Goal: Navigation & Orientation: Understand site structure

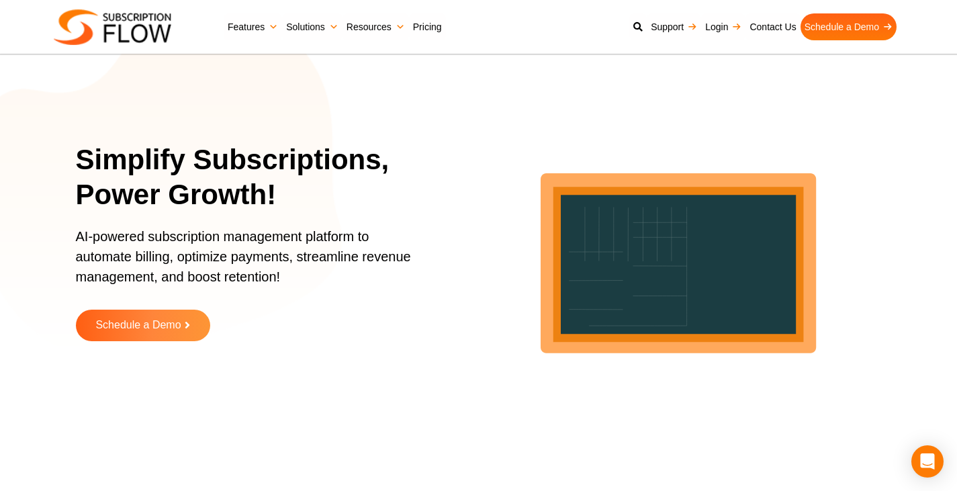
click at [75, 252] on section "Simplify Subscriptions, Power Growth! AI-powered subscription management platfo…" at bounding box center [478, 252] width 957 height 436
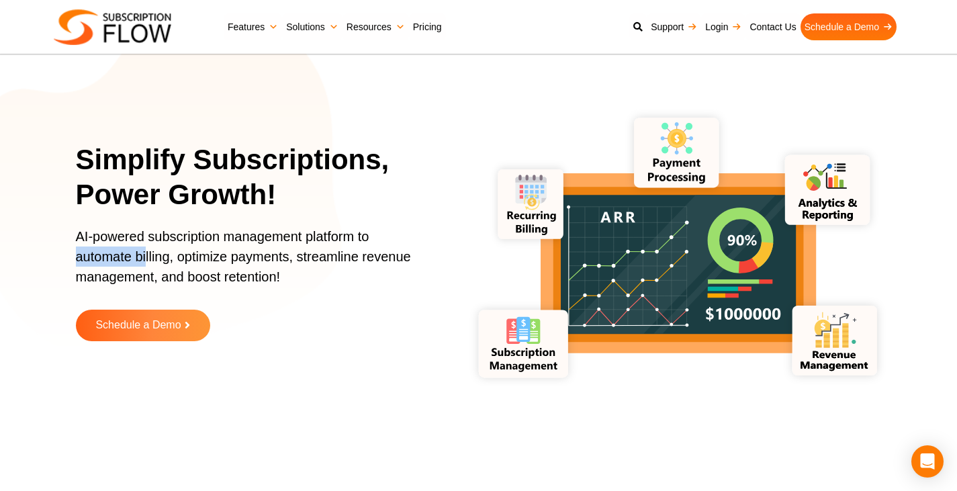
drag, startPoint x: 77, startPoint y: 255, endPoint x: 145, endPoint y: 261, distance: 68.1
click at [145, 261] on p "AI-powered subscription management platform to automate billing, optimize payme…" at bounding box center [250, 263] width 349 height 74
click at [240, 233] on p "AI-powered subscription management platform to automate billing, optimize payme…" at bounding box center [250, 263] width 349 height 74
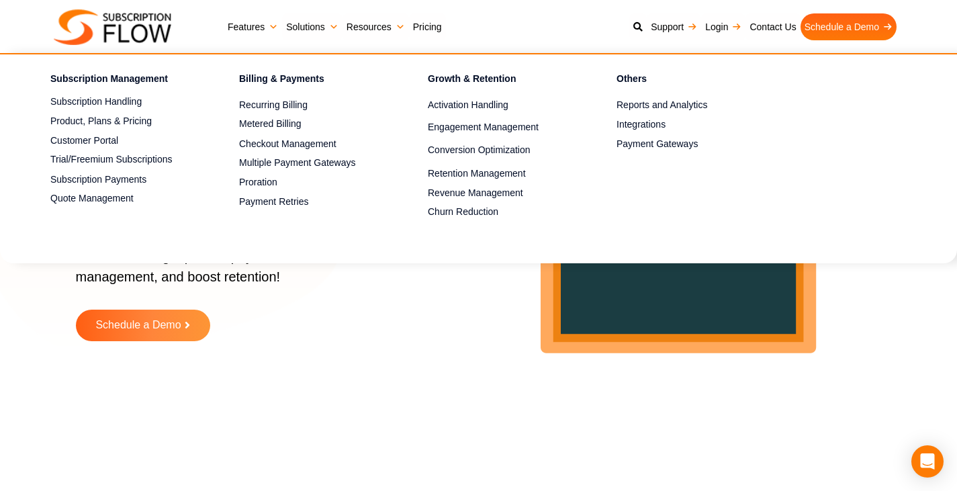
click at [267, 26] on link "Features" at bounding box center [253, 26] width 58 height 27
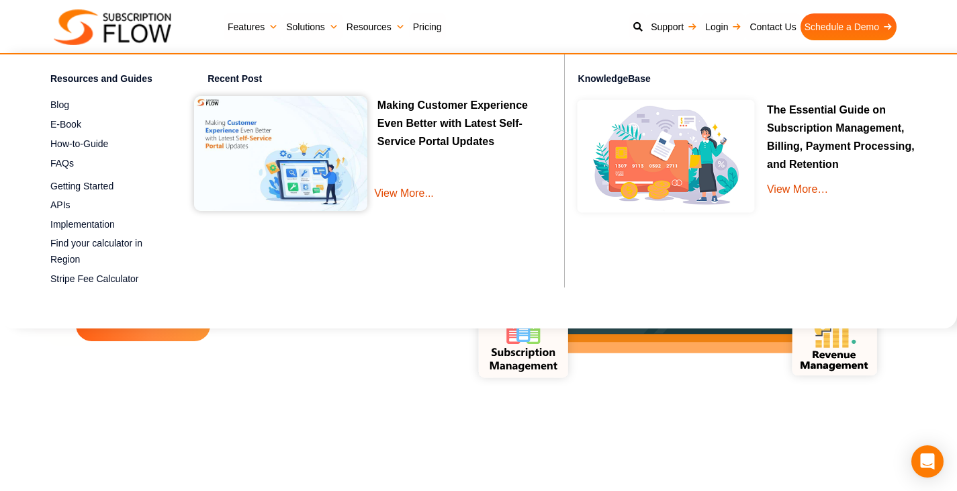
click at [399, 195] on link "View More..." at bounding box center [457, 203] width 166 height 38
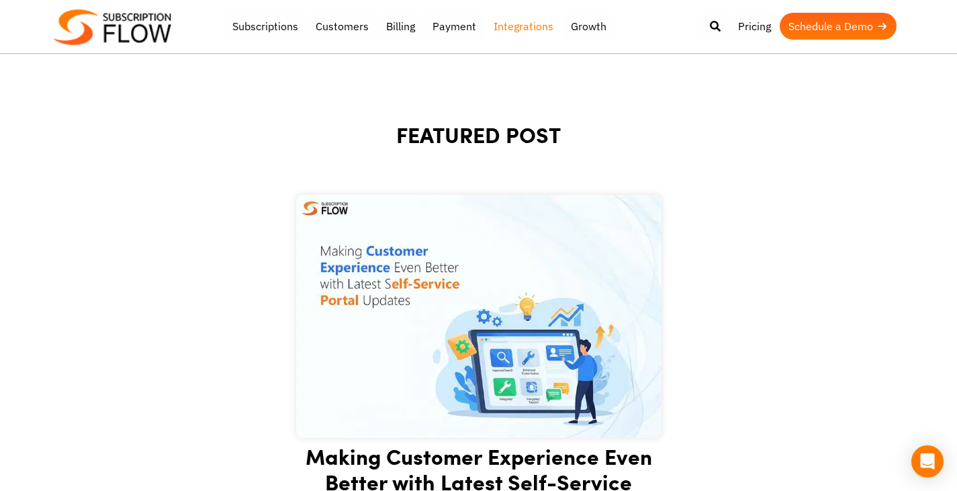
click at [532, 31] on link "Integrations" at bounding box center [523, 26] width 77 height 27
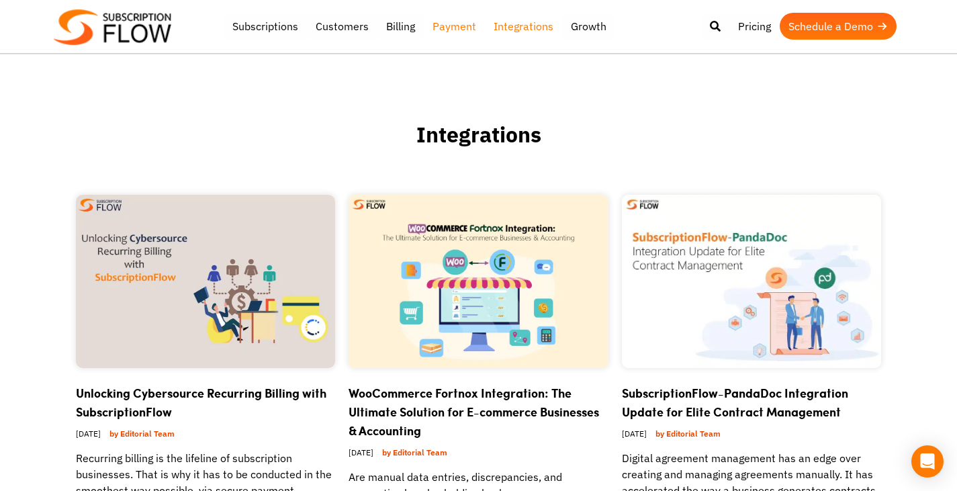
click at [451, 28] on link "Payment" at bounding box center [454, 26] width 61 height 27
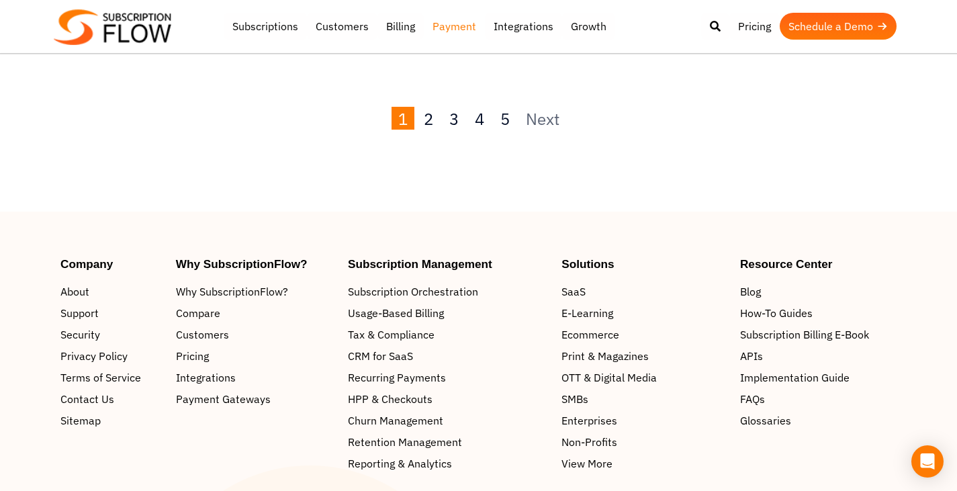
scroll to position [1627, 0]
click at [203, 327] on span "Customers" at bounding box center [205, 335] width 53 height 16
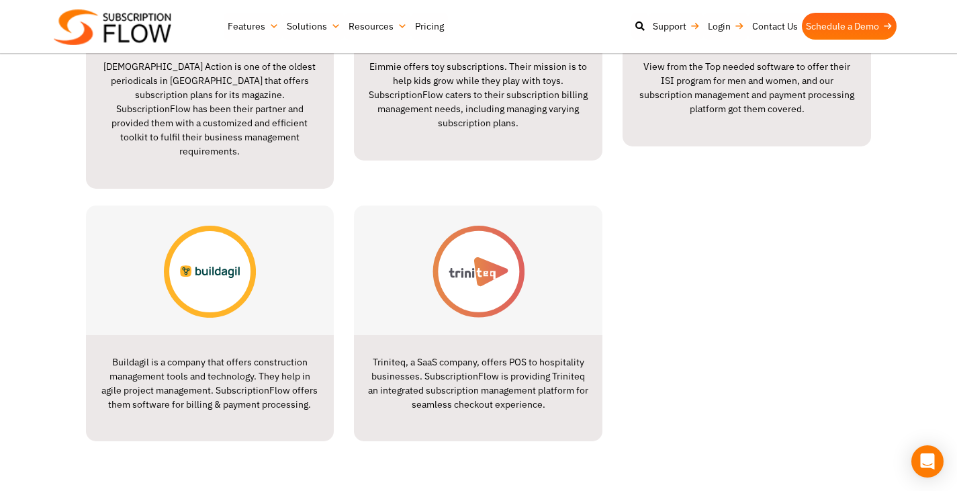
scroll to position [1609, 0]
